Goal: Task Accomplishment & Management: Manage account settings

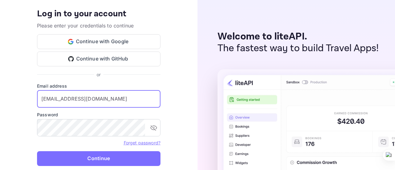
click at [115, 95] on input "[EMAIL_ADDRESS][DOMAIN_NAME]" at bounding box center [99, 98] width 124 height 17
type input "[PERSON_NAME][EMAIL_ADDRESS][DOMAIN_NAME]"
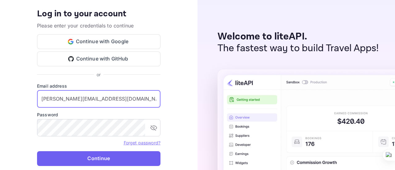
click at [88, 159] on button "Continue" at bounding box center [99, 158] width 124 height 15
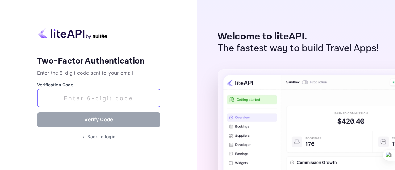
paste input "912125"
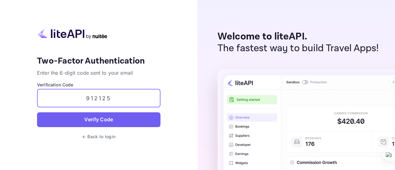
type input "912125"
click at [109, 126] on button "Verify Code" at bounding box center [99, 119] width 124 height 15
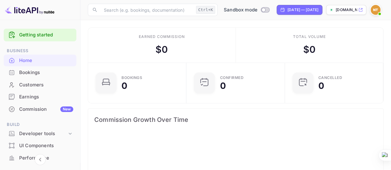
scroll to position [95, 90]
click at [27, 57] on div "Home" at bounding box center [46, 60] width 54 height 7
click at [28, 70] on div "Bookings" at bounding box center [46, 72] width 54 height 7
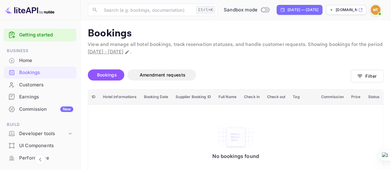
click at [377, 9] on img at bounding box center [375, 10] width 10 height 10
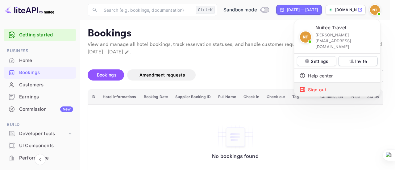
click at [317, 83] on div "Sign out" at bounding box center [338, 90] width 86 height 14
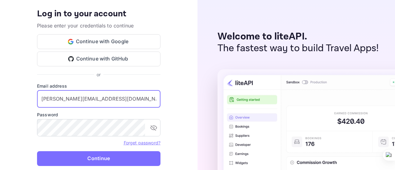
click at [117, 104] on input "[PERSON_NAME][EMAIL_ADDRESS][DOMAIN_NAME]" at bounding box center [99, 98] width 124 height 17
type input "[EMAIL_ADDRESS][DOMAIN_NAME]"
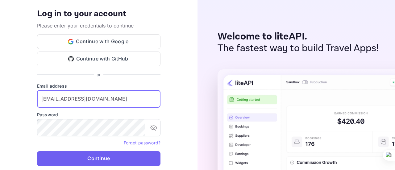
click at [88, 155] on button "Continue" at bounding box center [99, 158] width 124 height 15
